Goal: Information Seeking & Learning: Find specific fact

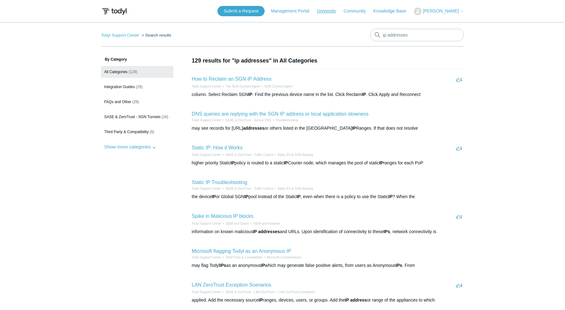
click at [336, 10] on link "University" at bounding box center [329, 11] width 25 height 7
type input "firewall ip addresses"
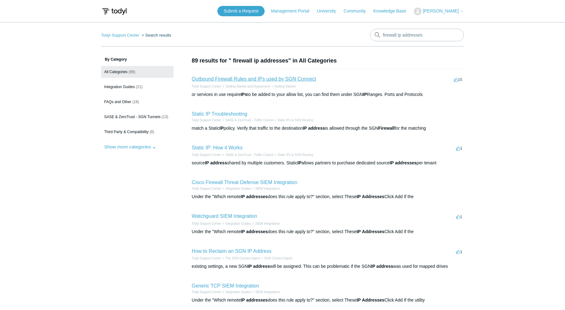
click at [252, 81] on link "Outbound Firewall Rules and IPs used by SGN Connect" at bounding box center [254, 78] width 124 height 5
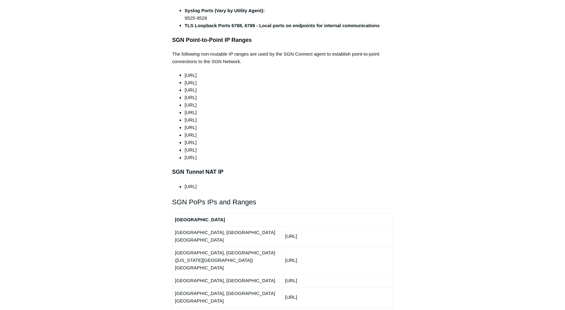
scroll to position [576, 0]
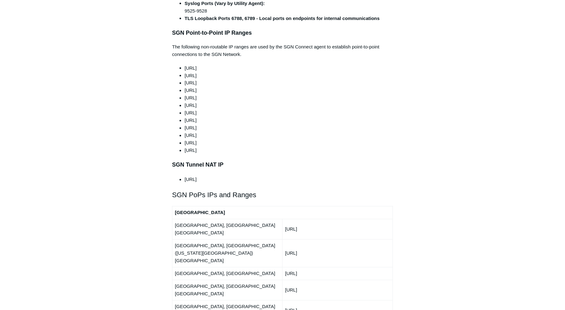
drag, startPoint x: 326, startPoint y: 265, endPoint x: 285, endPoint y: 265, distance: 41.0
copy td "[URL]"
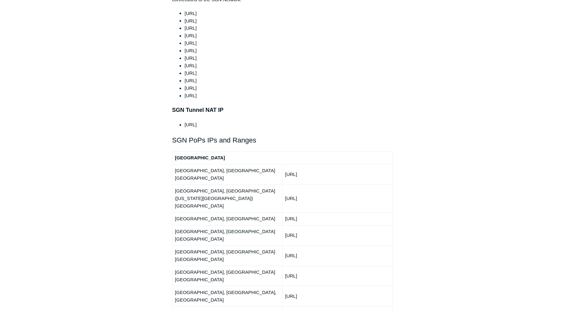
scroll to position [630, 0]
drag, startPoint x: 324, startPoint y: 186, endPoint x: 284, endPoint y: 187, distance: 40.0
click at [284, 226] on td "[URL]" at bounding box center [337, 236] width 110 height 20
copy td "[URL]"
drag, startPoint x: 324, startPoint y: 198, endPoint x: 282, endPoint y: 201, distance: 41.7
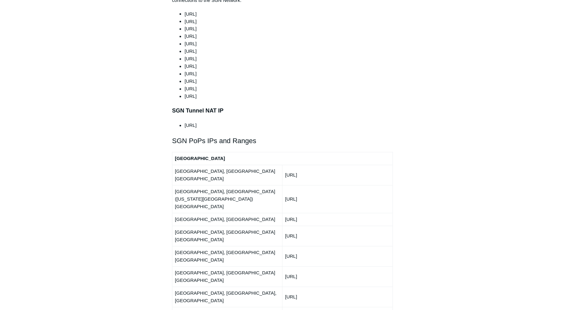
click at [282, 246] on td "[URL]" at bounding box center [337, 256] width 110 height 20
copy td "[URL]"
